Goal: Information Seeking & Learning: Check status

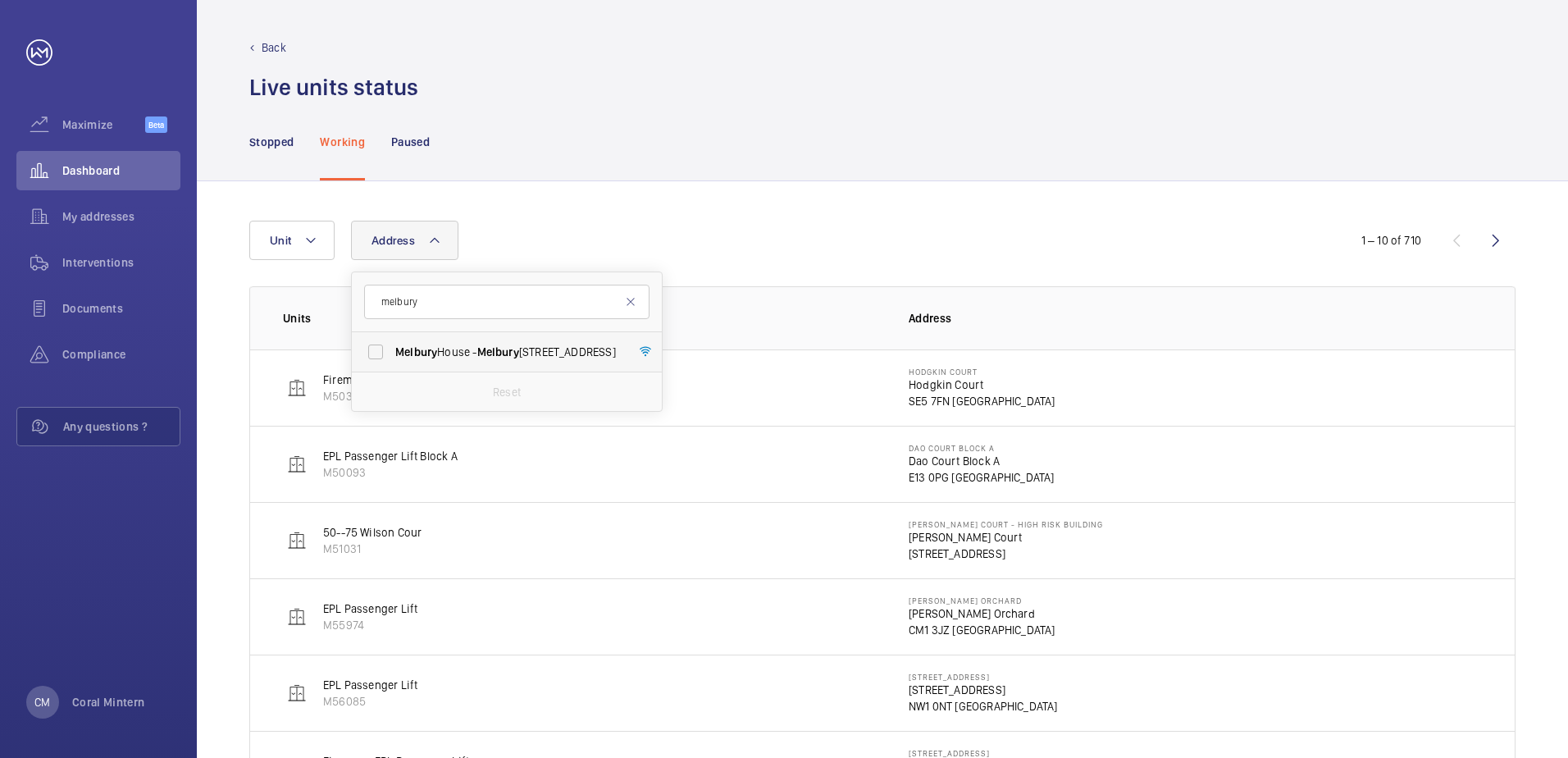
type input "melbury"
click at [477, 356] on span "[STREET_ADDRESS]" at bounding box center [507, 351] width 225 height 17
click at [392, 356] on input "[STREET_ADDRESS]" at bounding box center [375, 352] width 33 height 33
checkbox input "true"
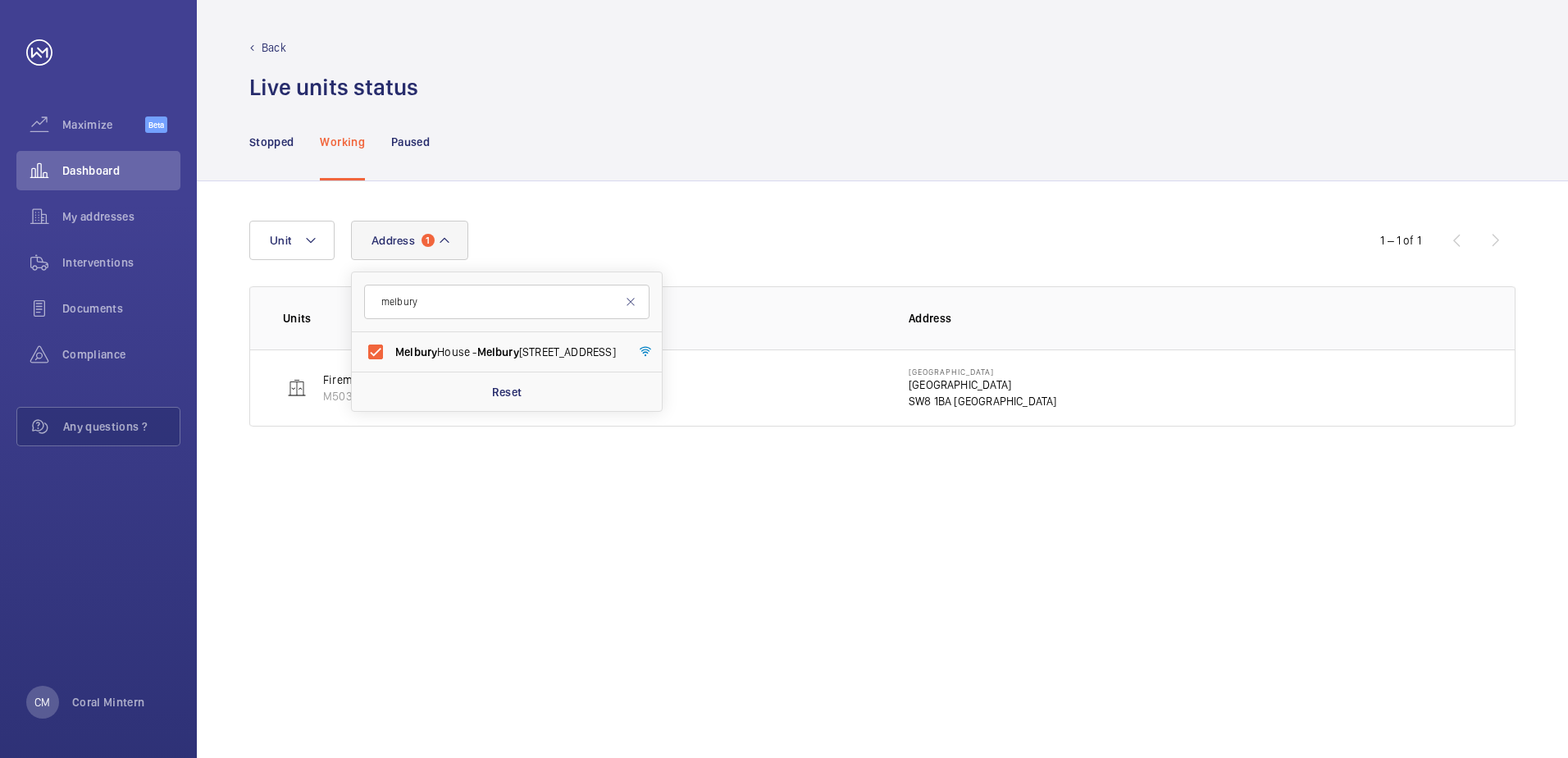
click at [618, 137] on div "Stopped Working Paused" at bounding box center [882, 141] width 1267 height 78
click at [118, 207] on div "My addresses" at bounding box center [98, 217] width 164 height 39
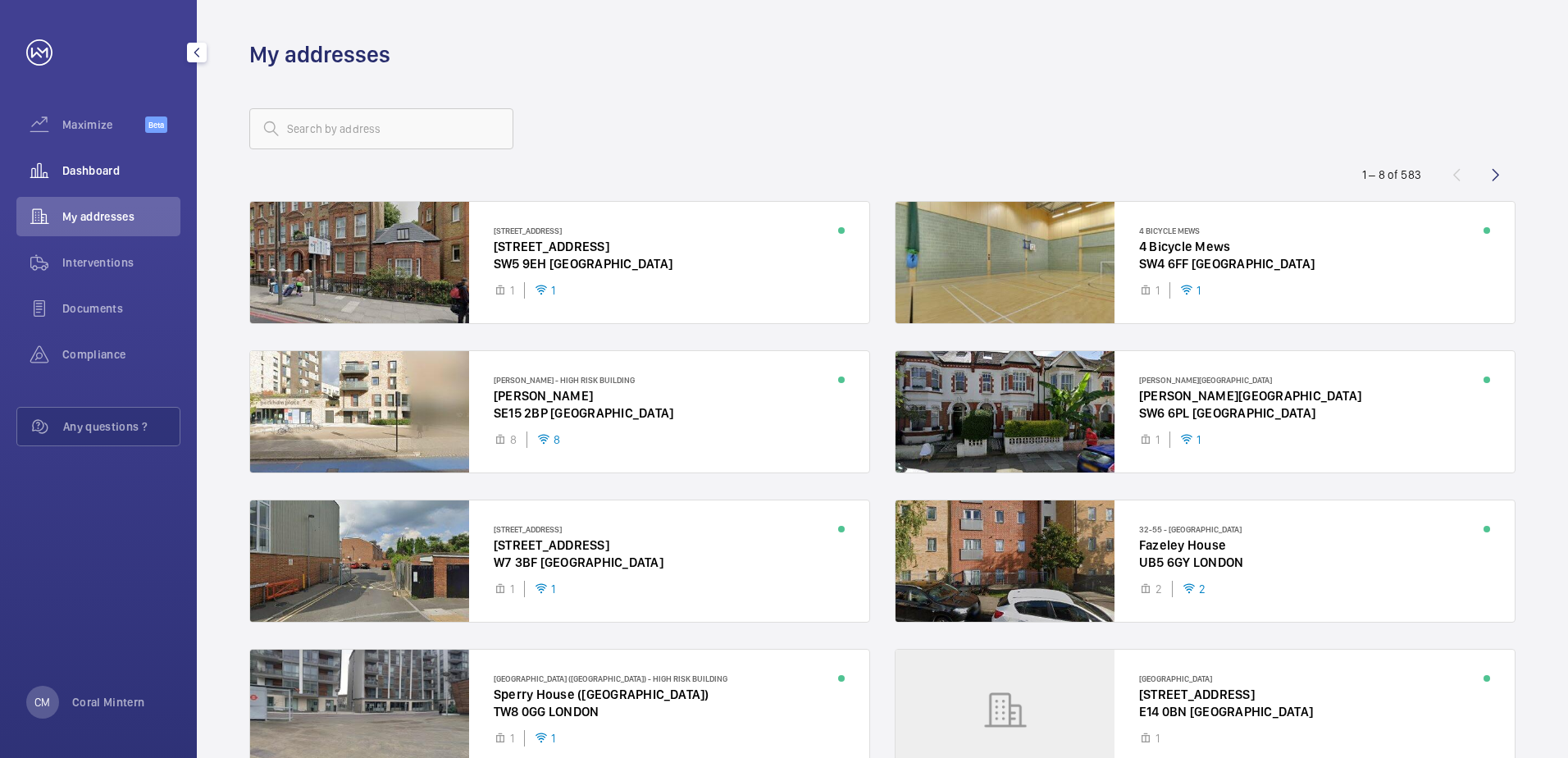
click at [64, 180] on div "Dashboard" at bounding box center [98, 171] width 164 height 39
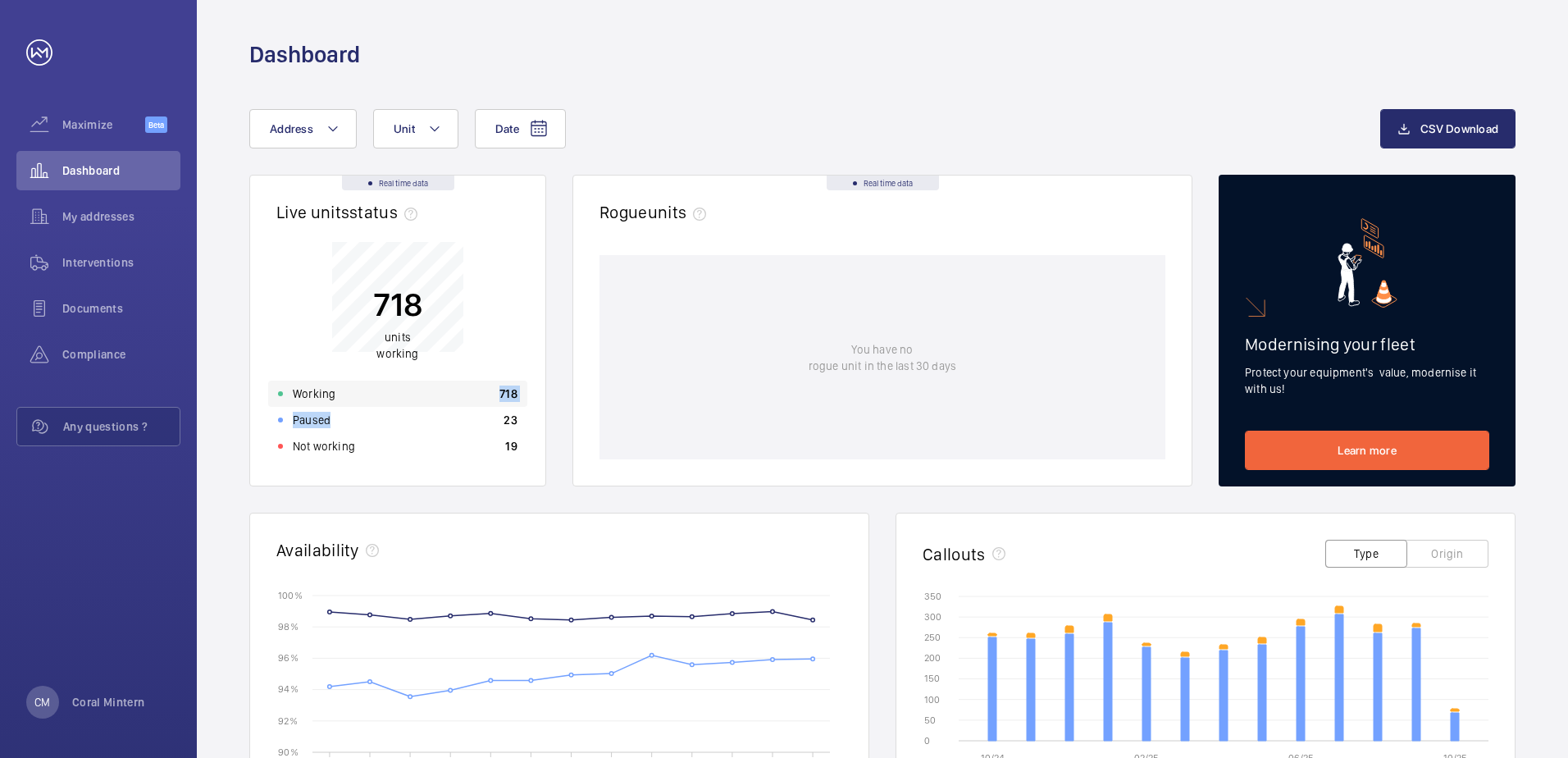
drag, startPoint x: 445, startPoint y: 409, endPoint x: 447, endPoint y: 395, distance: 14.1
click at [447, 395] on div "Working 718 Paused 23 Not working 19" at bounding box center [398, 419] width 259 height 79
click at [447, 395] on div "Working 718" at bounding box center [398, 393] width 259 height 26
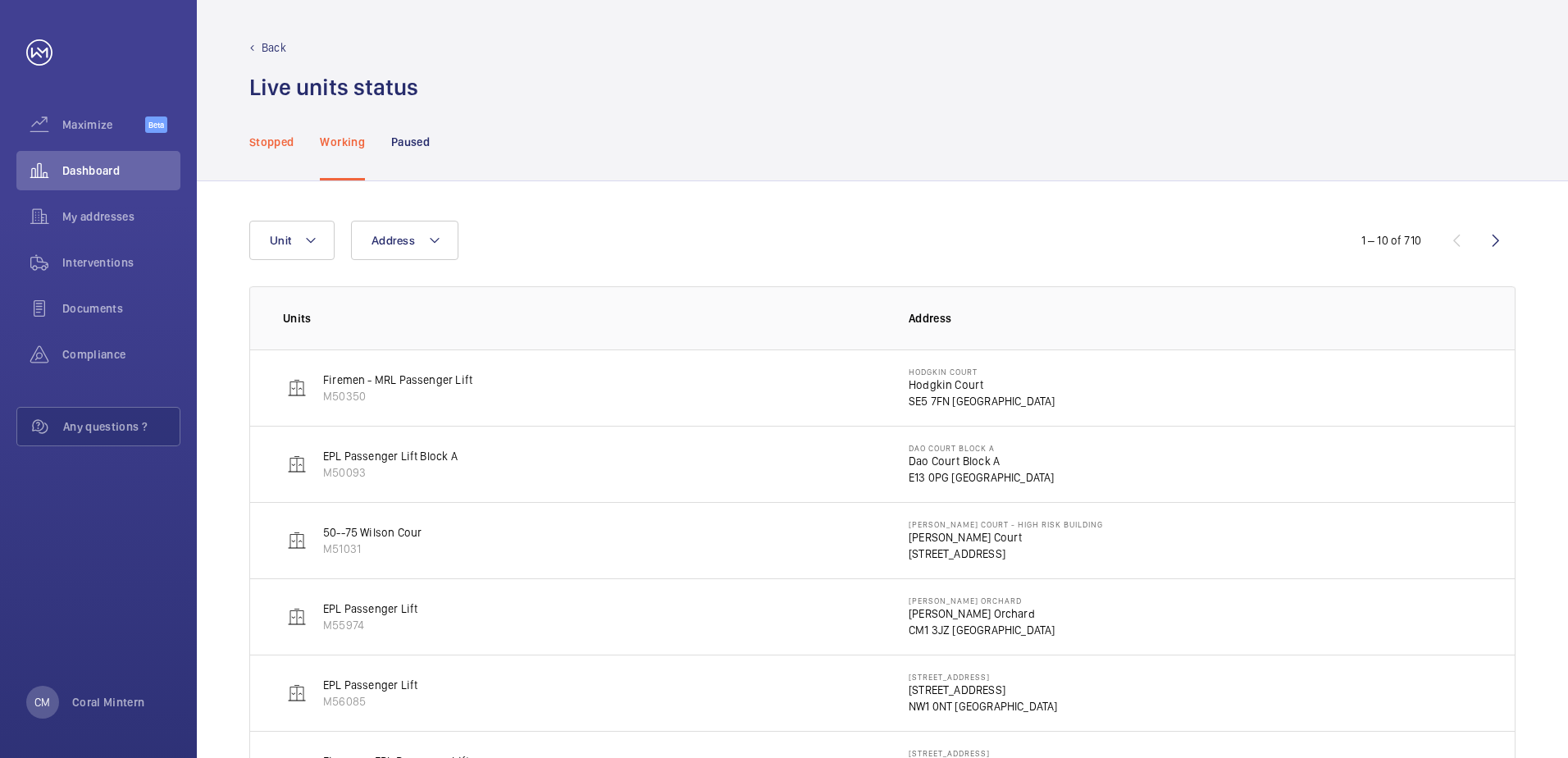
click at [285, 142] on p "Stopped" at bounding box center [271, 141] width 44 height 17
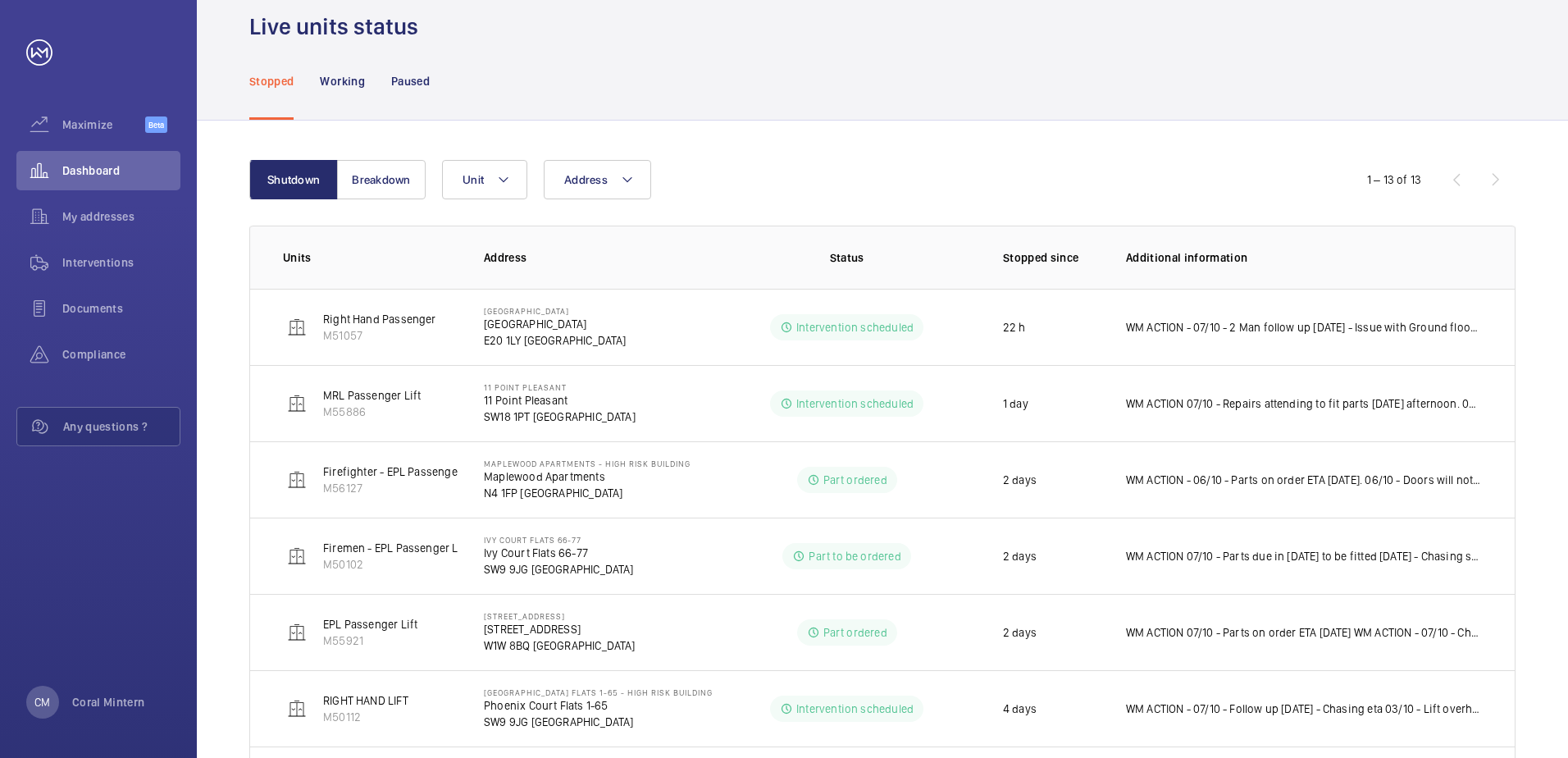
scroll to position [82, 0]
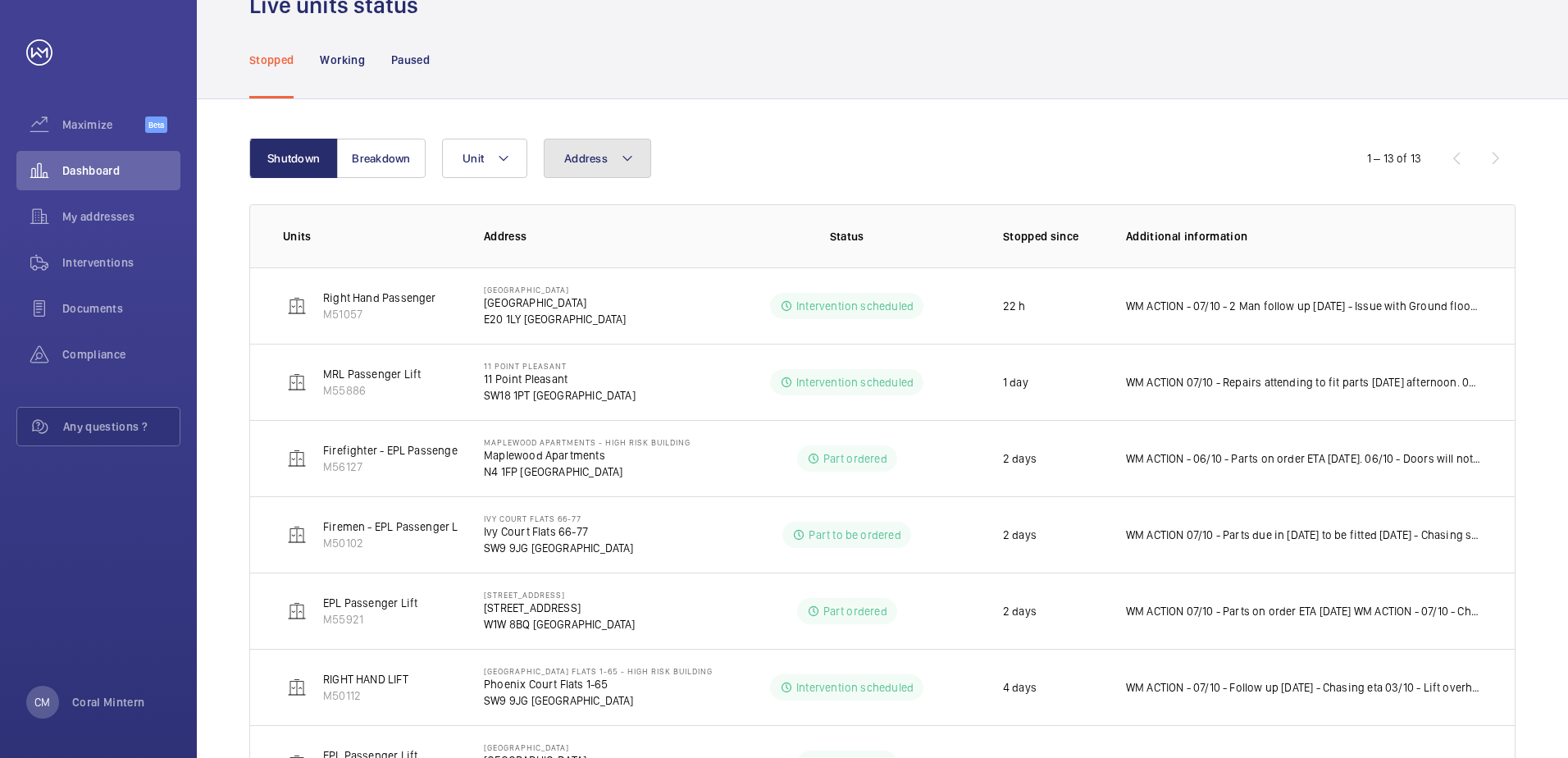
click at [614, 157] on button "Address" at bounding box center [598, 158] width 107 height 39
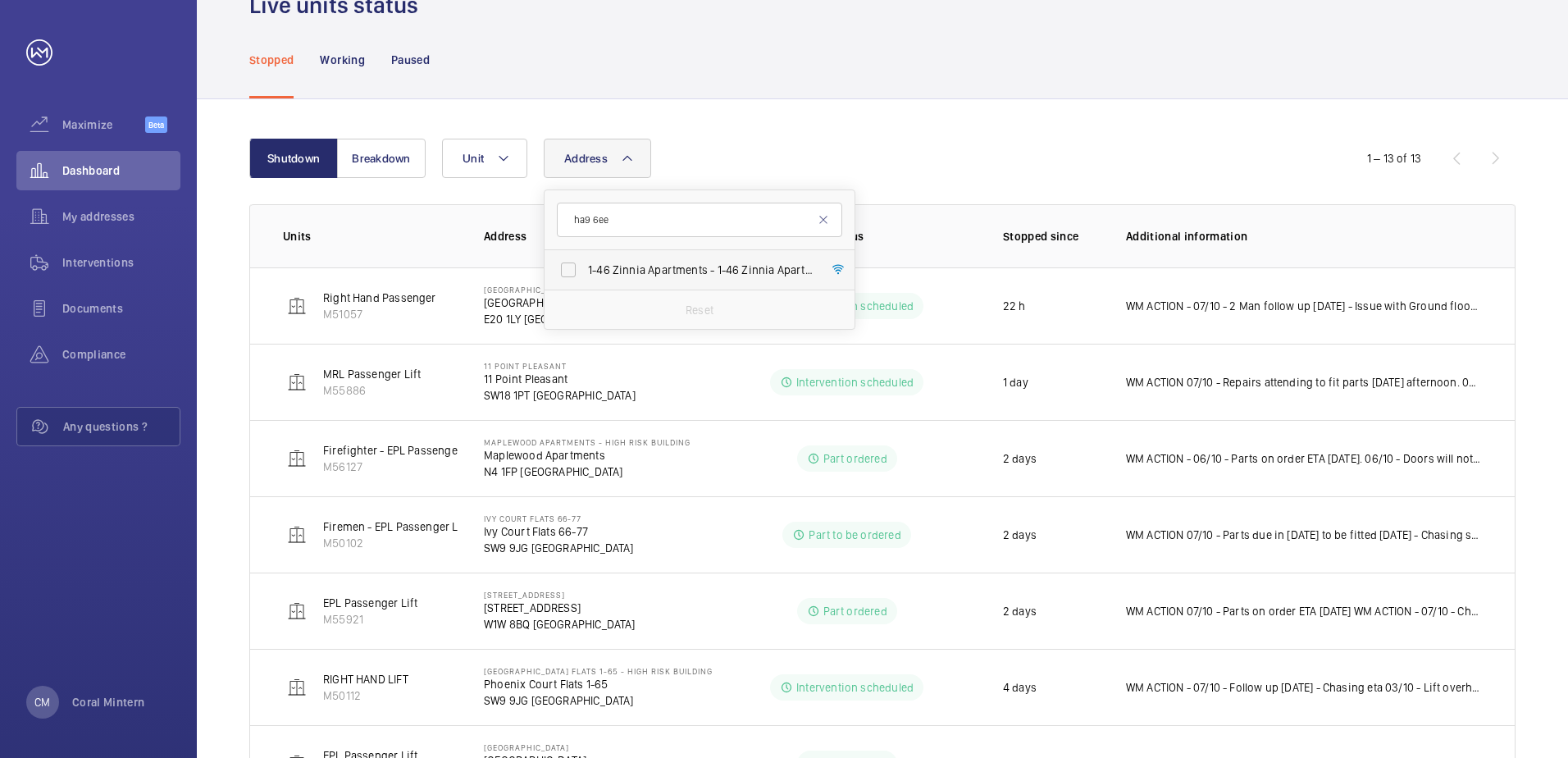
type input "ha9 6ee"
click at [703, 259] on label "1-46 Zinnia Apartments - [STREET_ADDRESS]" at bounding box center [686, 270] width 286 height 39
click at [585, 259] on input "1-46 Zinnia Apartments - [STREET_ADDRESS]" at bounding box center [568, 270] width 33 height 33
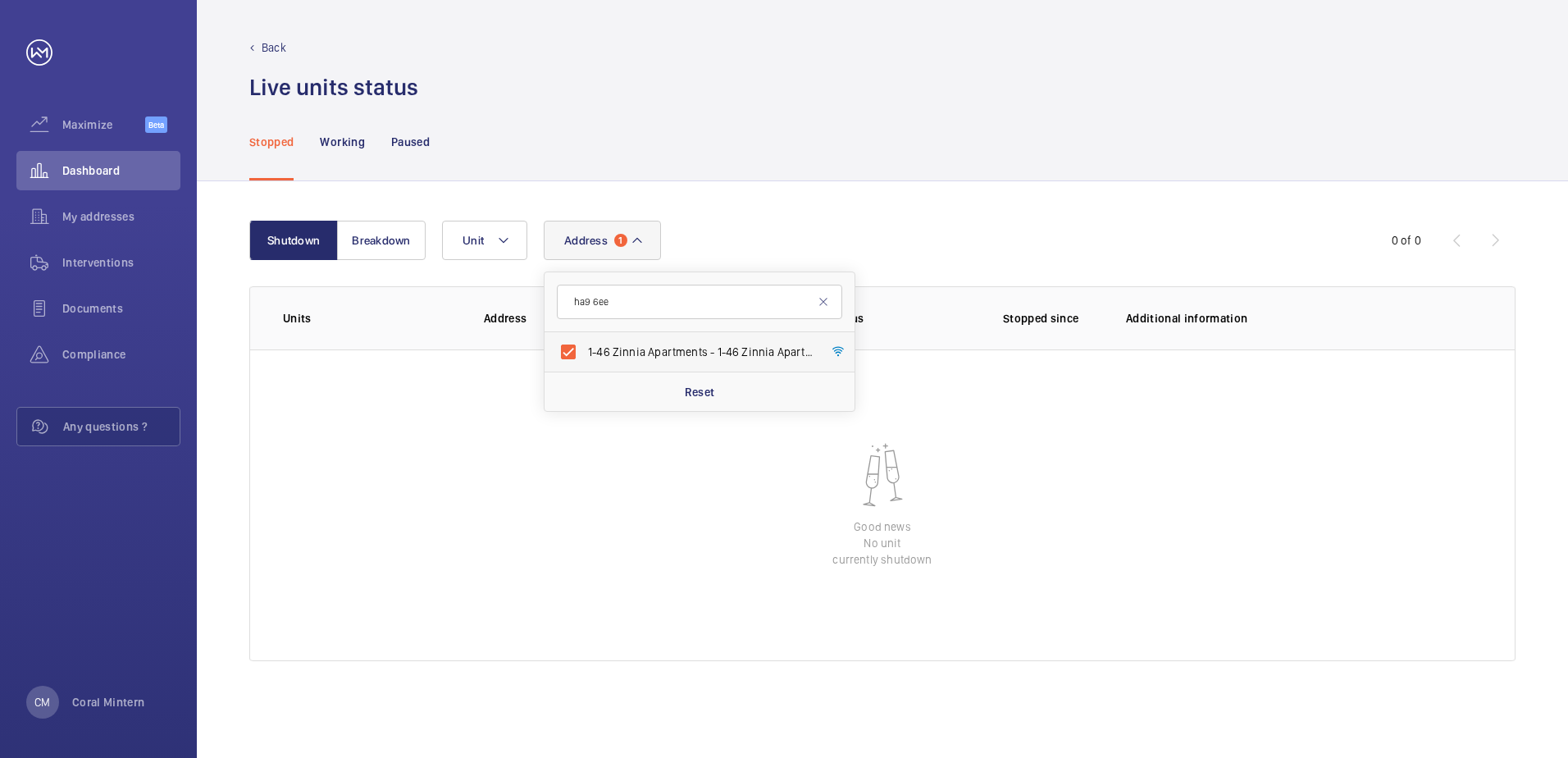
click at [736, 353] on span "1-46 Zinnia Apartments - [STREET_ADDRESS]" at bounding box center [700, 351] width 225 height 17
click at [585, 353] on input "1-46 Zinnia Apartments - [STREET_ADDRESS]" at bounding box center [568, 352] width 33 height 33
checkbox input "false"
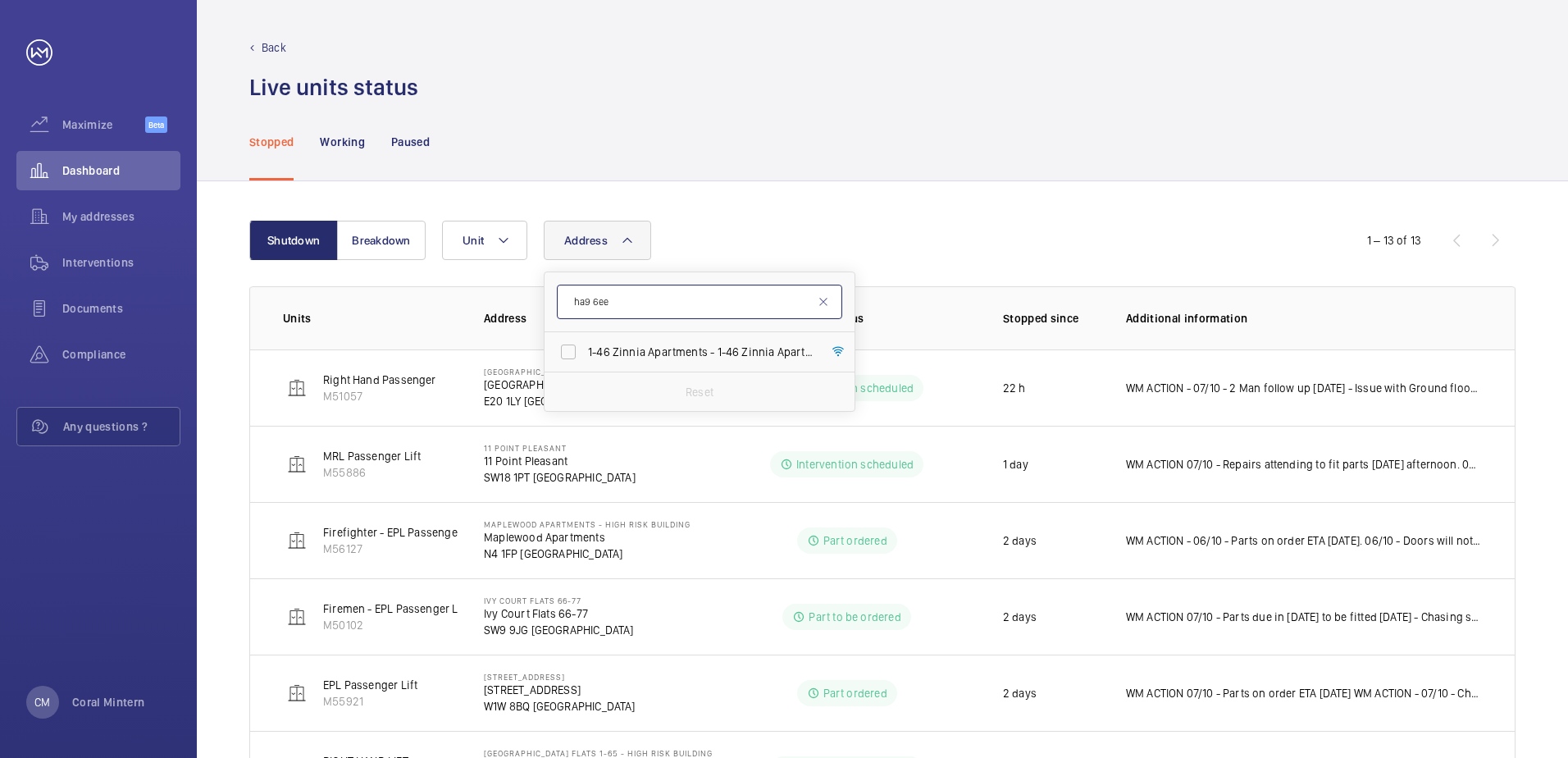
drag, startPoint x: 642, startPoint y: 306, endPoint x: 561, endPoint y: 296, distance: 81.6
click at [561, 296] on input "ha9 6ee" at bounding box center [699, 301] width 286 height 34
type input "e14 0bn"
click at [696, 337] on label "[GEOGRAPHIC_DATA][STREET_ADDRESS]" at bounding box center [686, 352] width 286 height 39
click at [585, 337] on input "[GEOGRAPHIC_DATA][STREET_ADDRESS]" at bounding box center [568, 352] width 33 height 33
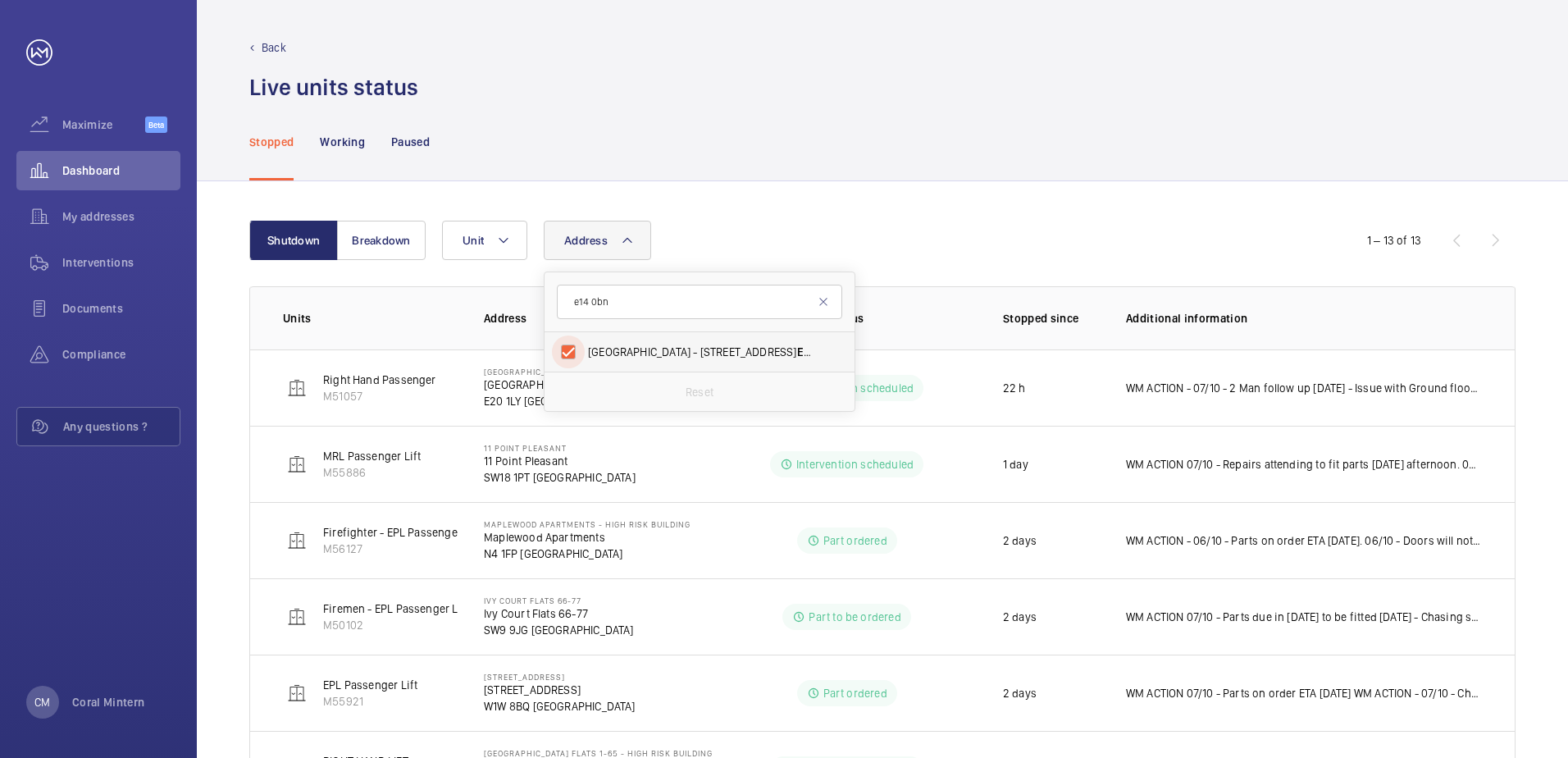
checkbox input "true"
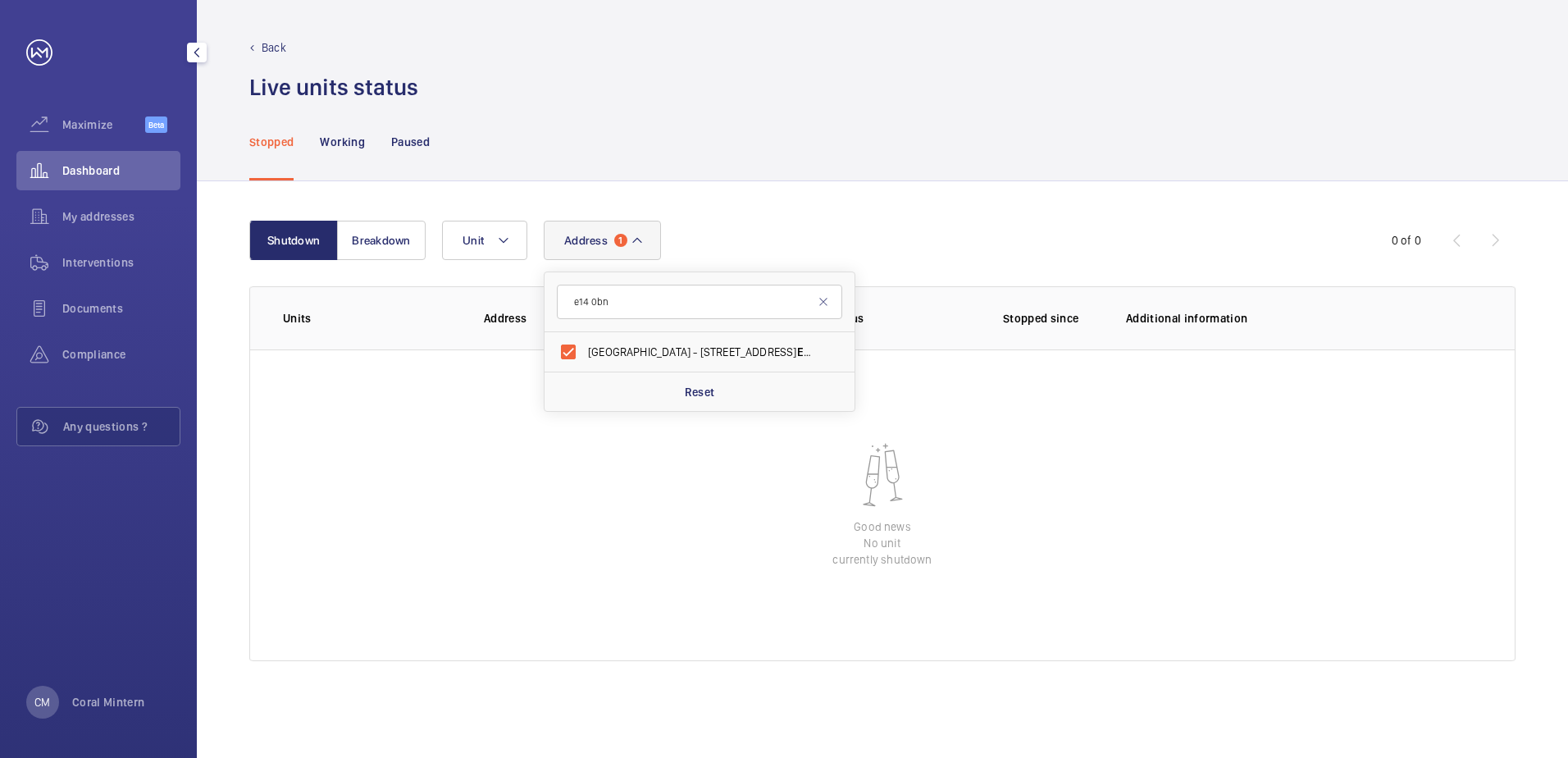
click at [92, 194] on div "Dashboard" at bounding box center [98, 174] width 164 height 46
click at [93, 210] on span "My addresses" at bounding box center [121, 217] width 118 height 17
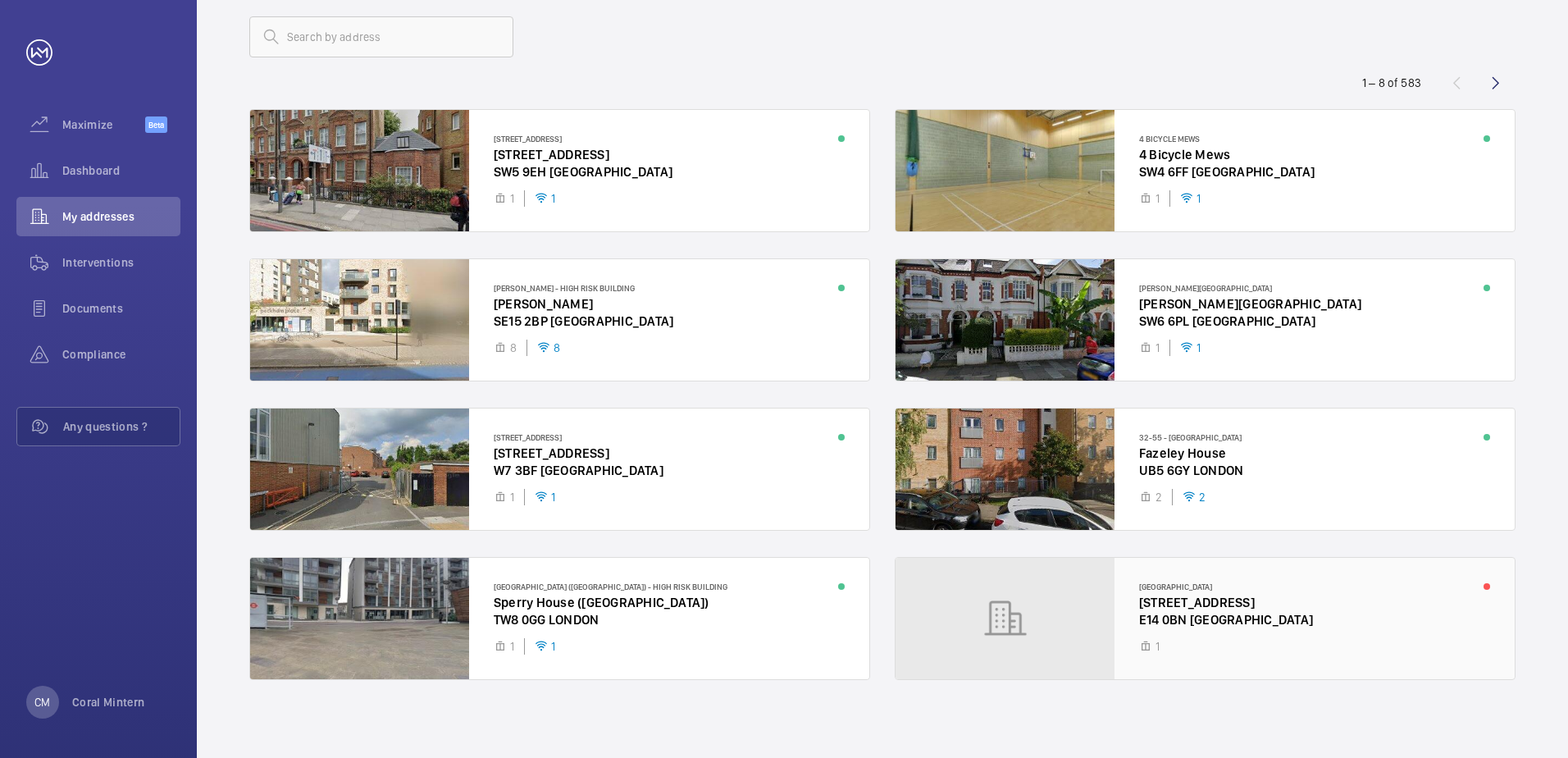
scroll to position [96, 0]
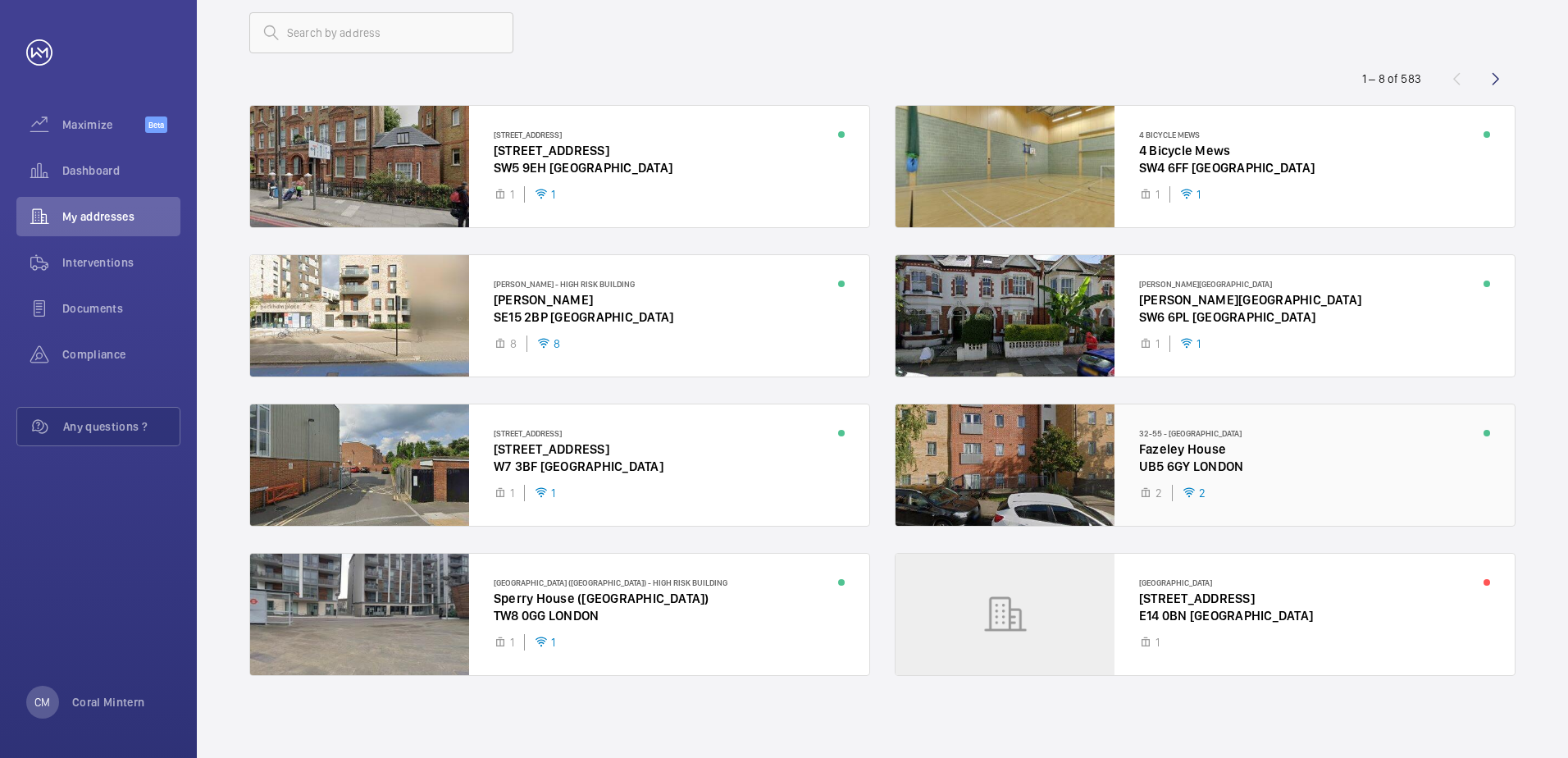
click at [1259, 452] on div at bounding box center [1204, 465] width 619 height 121
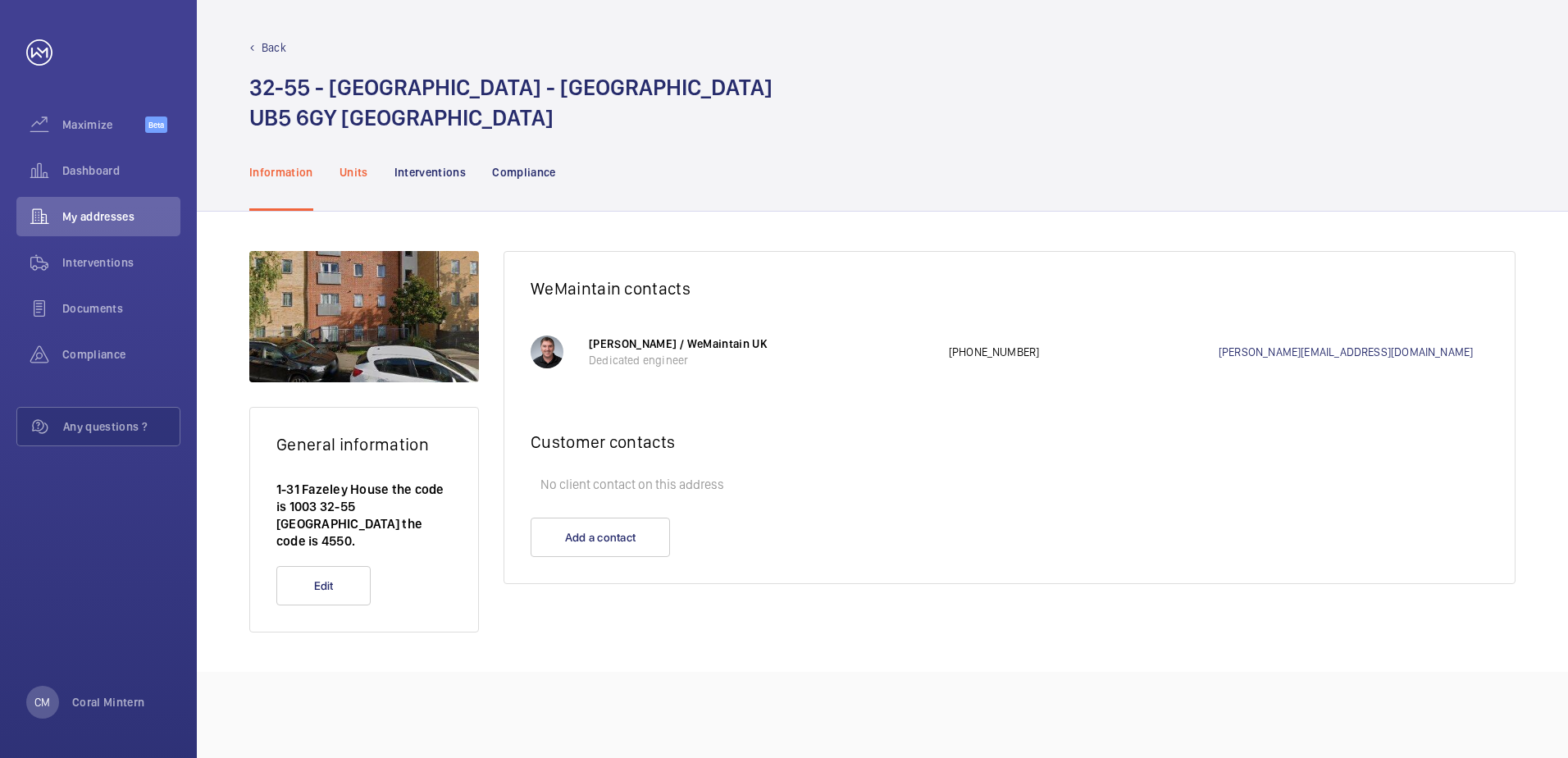
click at [361, 160] on div "Units" at bounding box center [353, 172] width 28 height 78
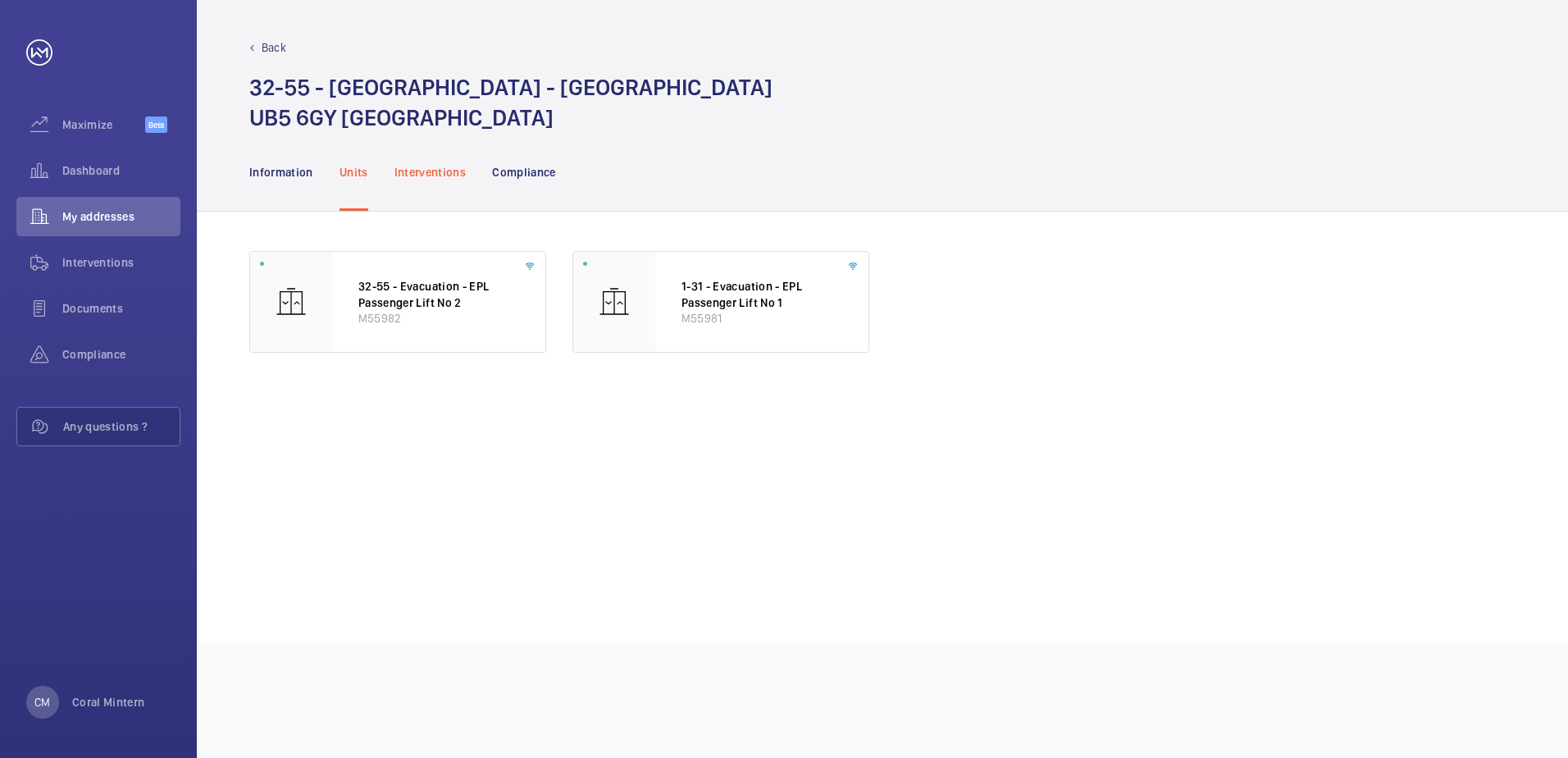
click at [412, 173] on p "Interventions" at bounding box center [431, 172] width 72 height 17
